Goal: Transaction & Acquisition: Download file/media

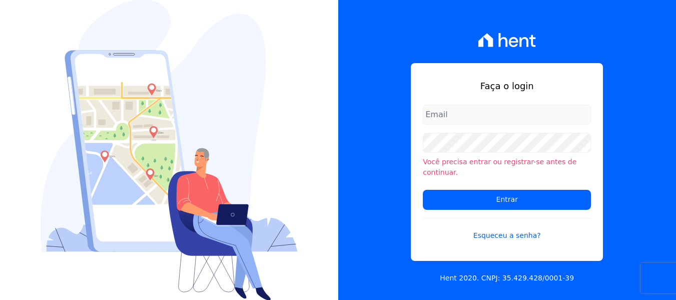
click at [500, 125] on input "email" at bounding box center [507, 115] width 168 height 20
type input "[EMAIL_ADDRESS][DOMAIN_NAME]"
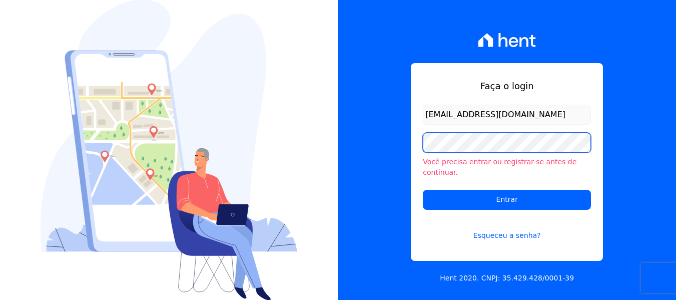
click at [423, 190] on input "Entrar" at bounding box center [507, 200] width 168 height 20
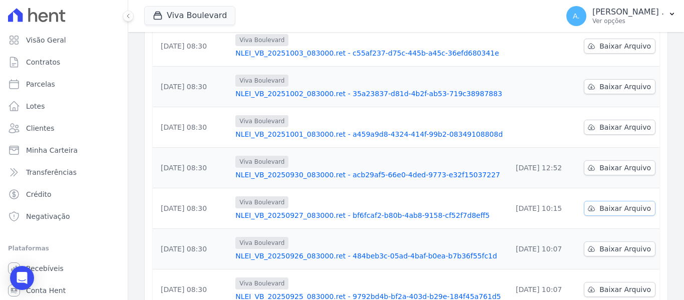
scroll to position [150, 0]
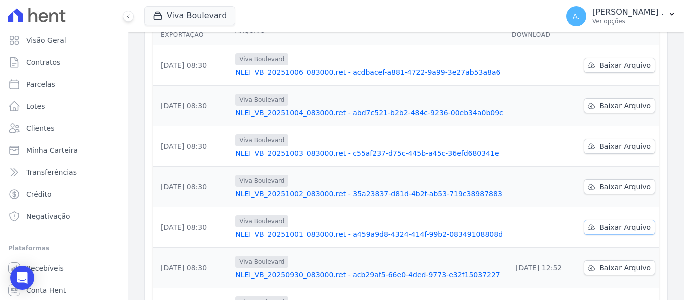
click at [605, 222] on span "Baixar Arquivo" at bounding box center [625, 227] width 52 height 10
click at [606, 182] on span "Baixar Arquivo" at bounding box center [625, 187] width 52 height 10
click at [601, 141] on span "Baixar Arquivo" at bounding box center [625, 146] width 52 height 10
click at [600, 101] on span "Baixar Arquivo" at bounding box center [625, 106] width 52 height 10
click at [596, 58] on link "Baixar Arquivo" at bounding box center [620, 65] width 72 height 15
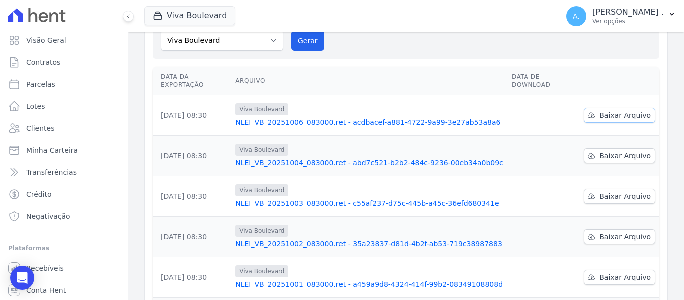
scroll to position [0, 0]
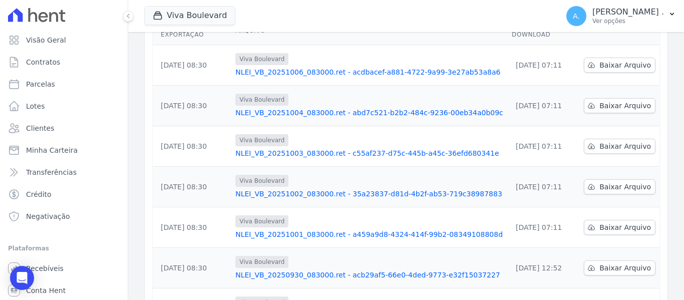
scroll to position [250, 0]
